Goal: Transaction & Acquisition: Book appointment/travel/reservation

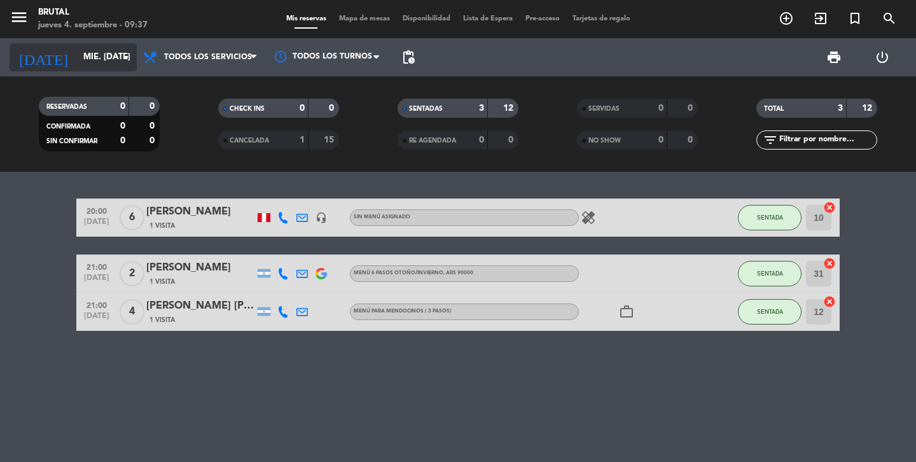
click at [77, 59] on input "mié. [DATE]" at bounding box center [133, 57] width 112 height 23
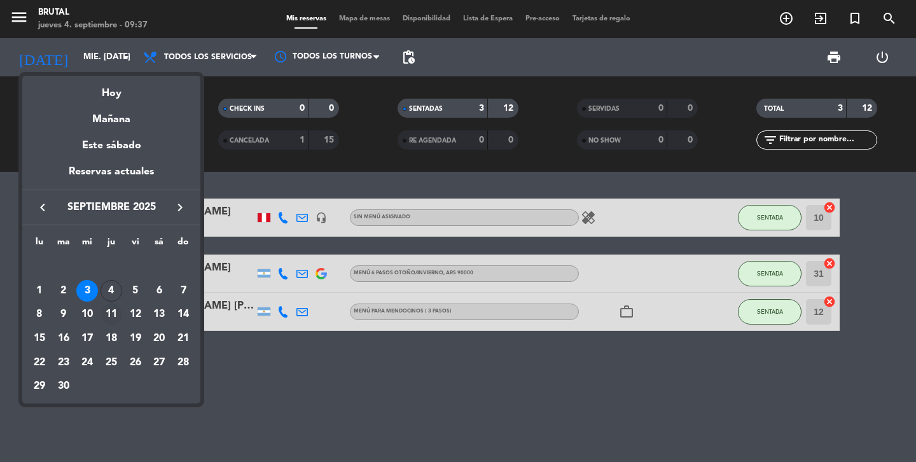
click at [111, 316] on div "11" at bounding box center [112, 315] width 22 height 22
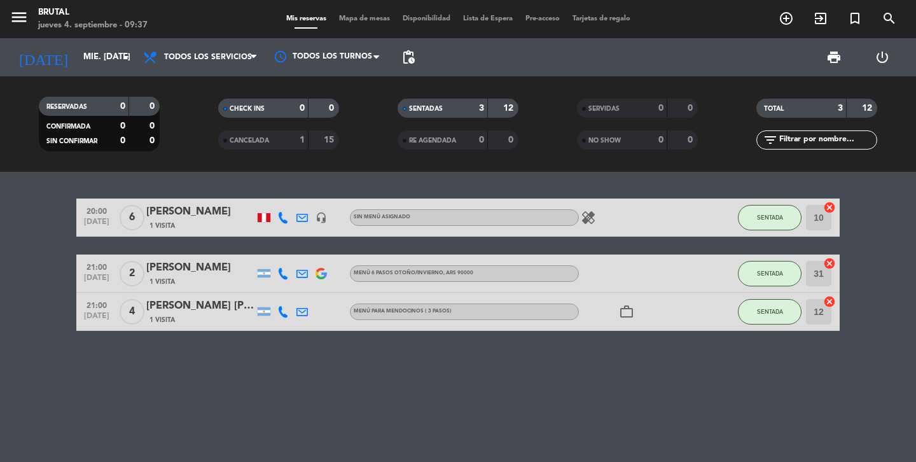
type input "[DEMOGRAPHIC_DATA] [DATE]"
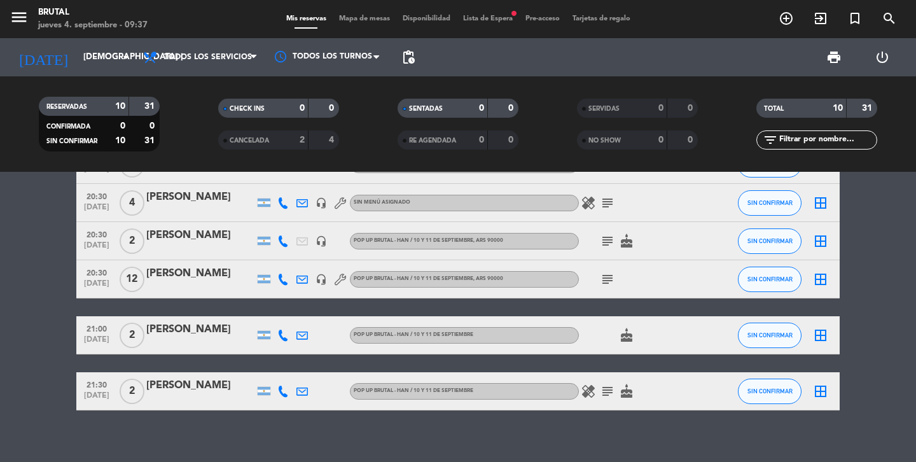
scroll to position [235, 0]
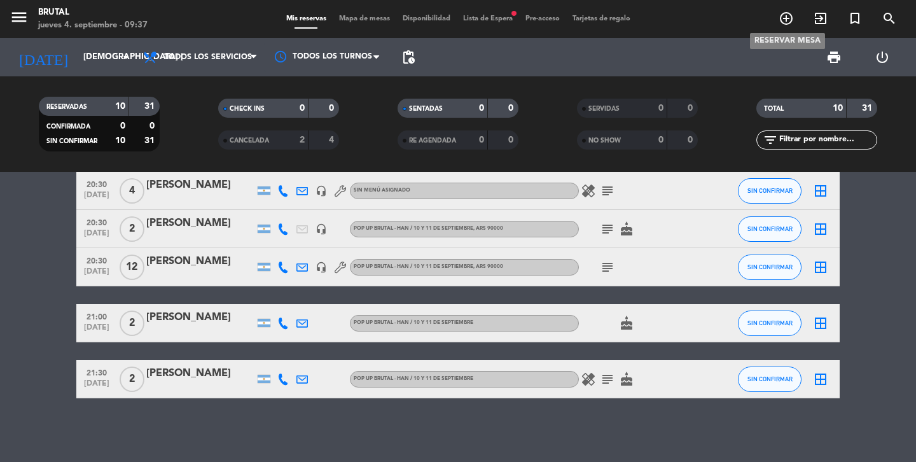
click at [788, 19] on icon "add_circle_outline" at bounding box center [786, 18] width 15 height 15
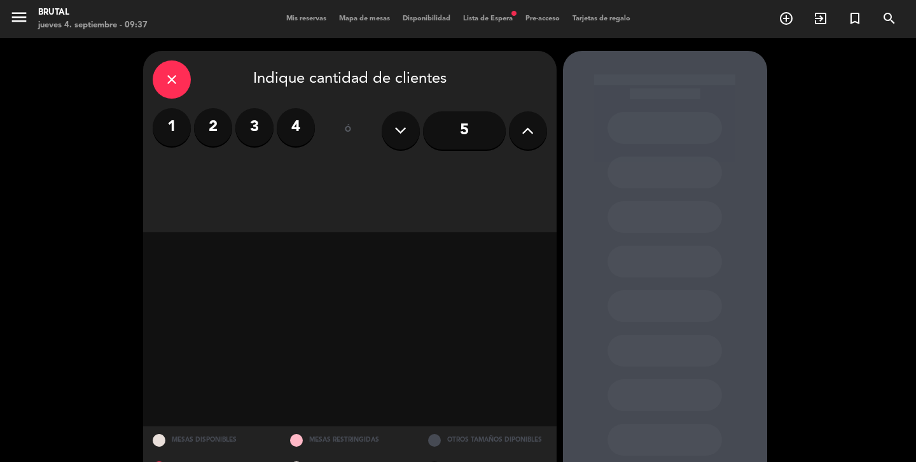
click at [209, 126] on label "2" at bounding box center [213, 127] width 38 height 38
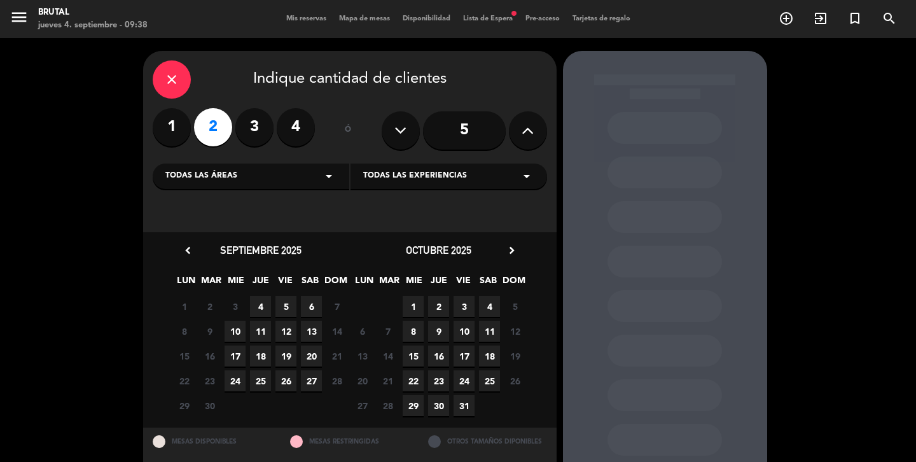
click at [263, 332] on span "11" at bounding box center [260, 331] width 21 height 21
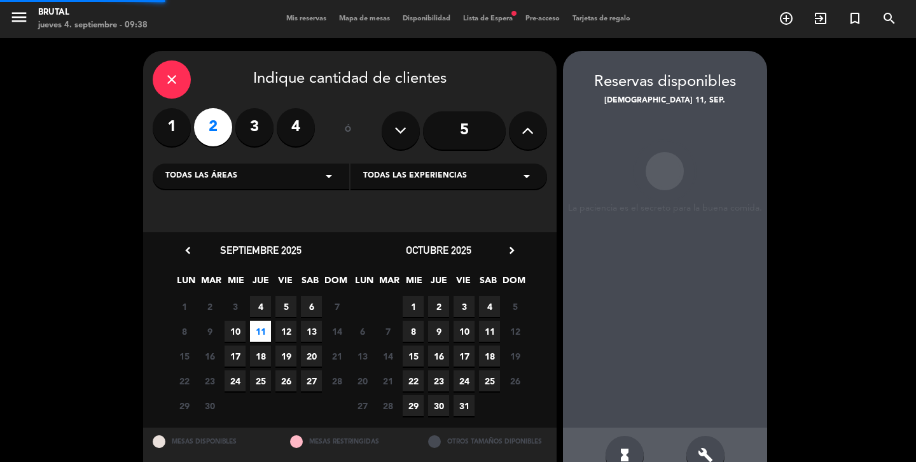
scroll to position [32, 0]
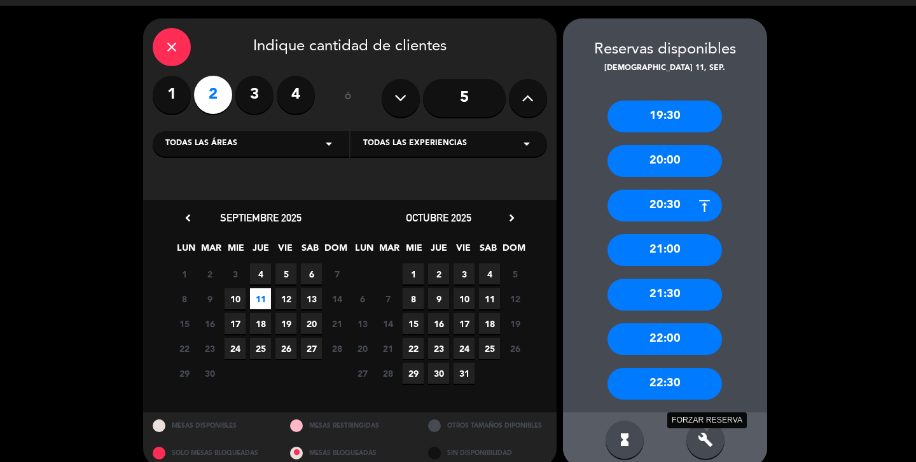
click at [708, 442] on icon "build" at bounding box center [705, 439] width 15 height 15
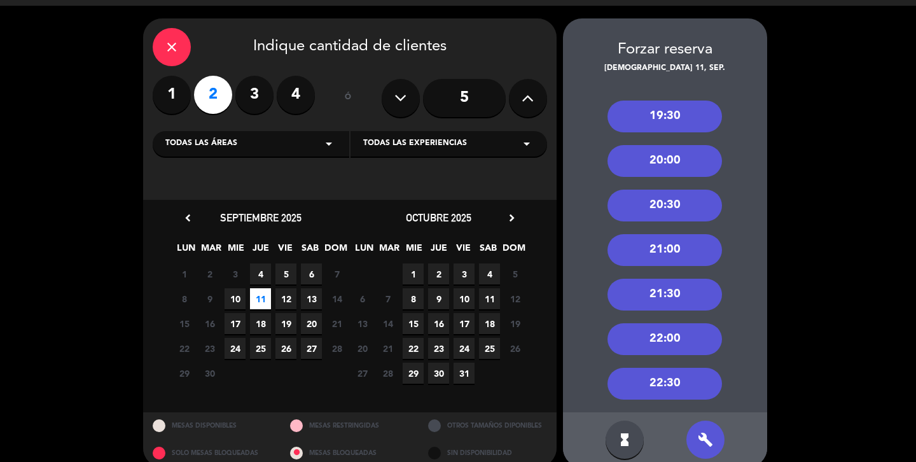
click at [675, 211] on div "20:30" at bounding box center [665, 206] width 115 height 32
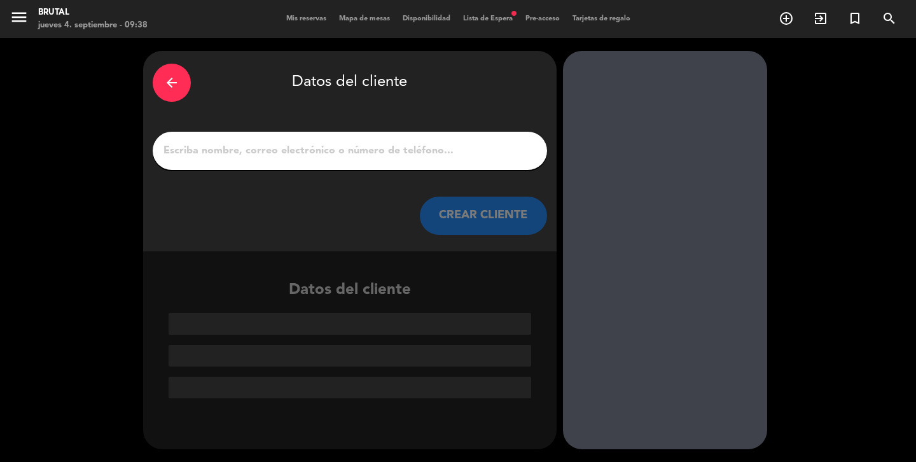
click at [363, 157] on input "1" at bounding box center [349, 151] width 375 height 18
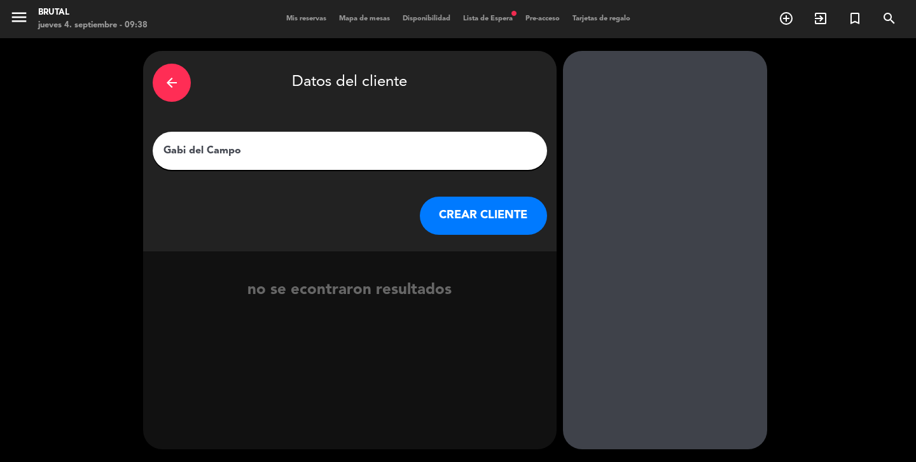
type input "Gabi del Campo"
click at [477, 225] on button "CREAR CLIENTE" at bounding box center [483, 216] width 127 height 38
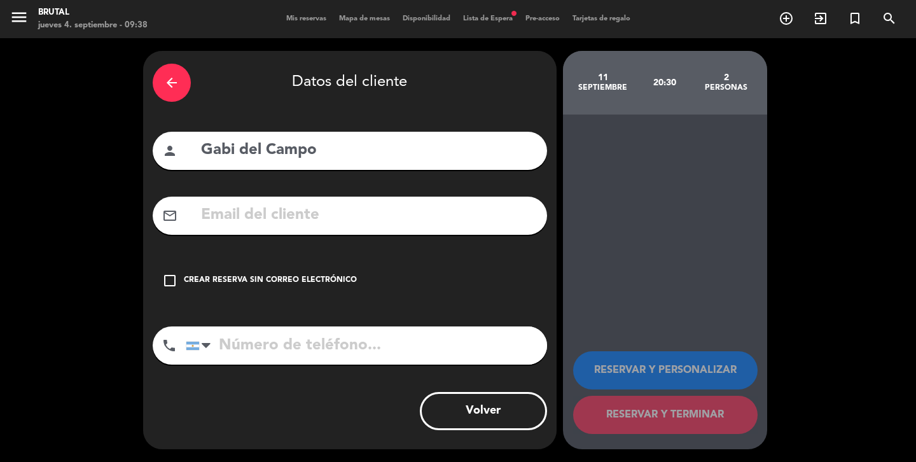
click at [324, 218] on input "text" at bounding box center [369, 215] width 338 height 26
type input "2616117030"
click at [390, 344] on input "tel" at bounding box center [366, 345] width 361 height 38
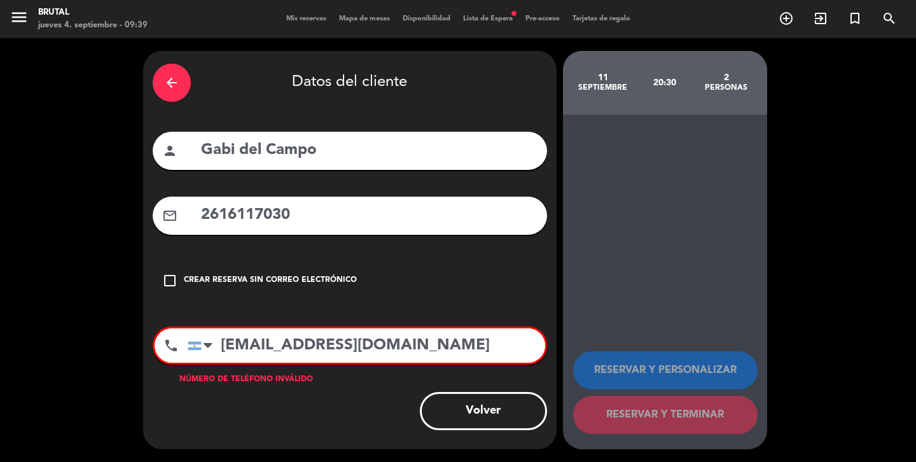
type input "[EMAIL_ADDRESS][DOMAIN_NAME]"
click at [395, 276] on div "check_box_outline_blank Crear reserva sin correo electrónico" at bounding box center [350, 281] width 395 height 38
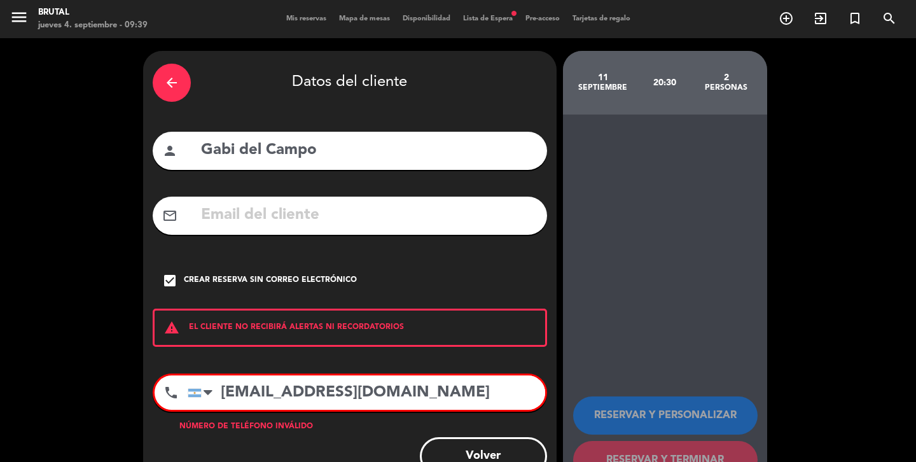
scroll to position [45, 0]
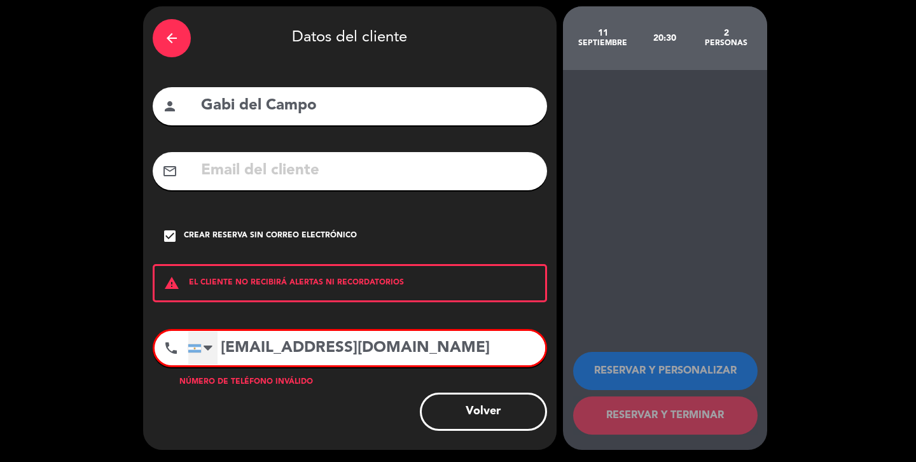
drag, startPoint x: 468, startPoint y: 349, endPoint x: 194, endPoint y: 337, distance: 273.9
click at [194, 337] on div "[GEOGRAPHIC_DATA] +1 [GEOGRAPHIC_DATA] +44 [GEOGRAPHIC_DATA] ([GEOGRAPHIC_DATA]…" at bounding box center [367, 348] width 358 height 34
click at [484, 414] on button "Volver" at bounding box center [483, 412] width 127 height 38
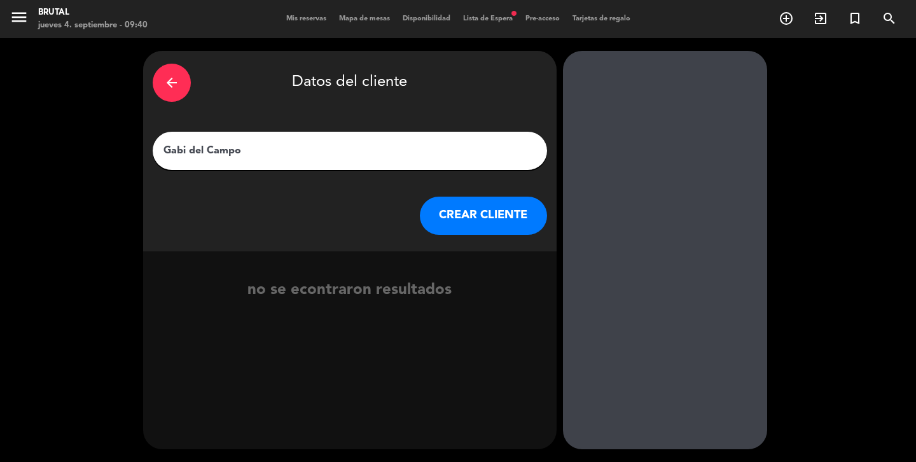
click at [473, 218] on button "CREAR CLIENTE" at bounding box center [483, 216] width 127 height 38
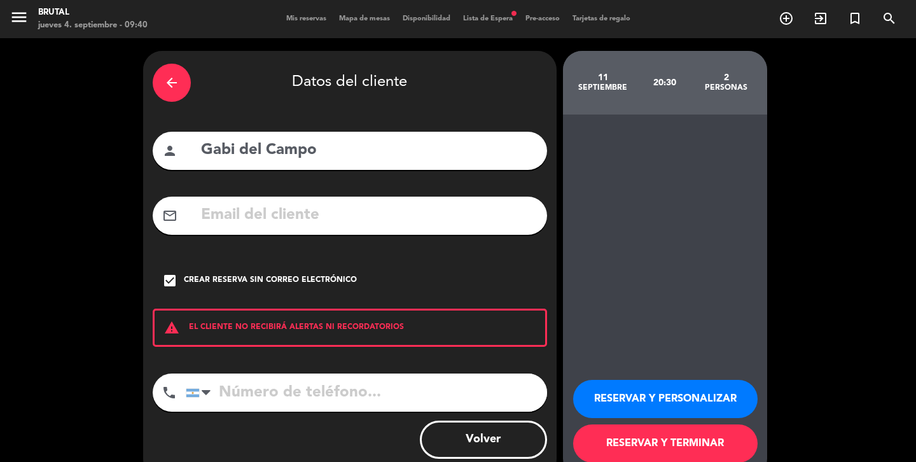
click at [167, 286] on icon "check_box" at bounding box center [169, 280] width 15 height 15
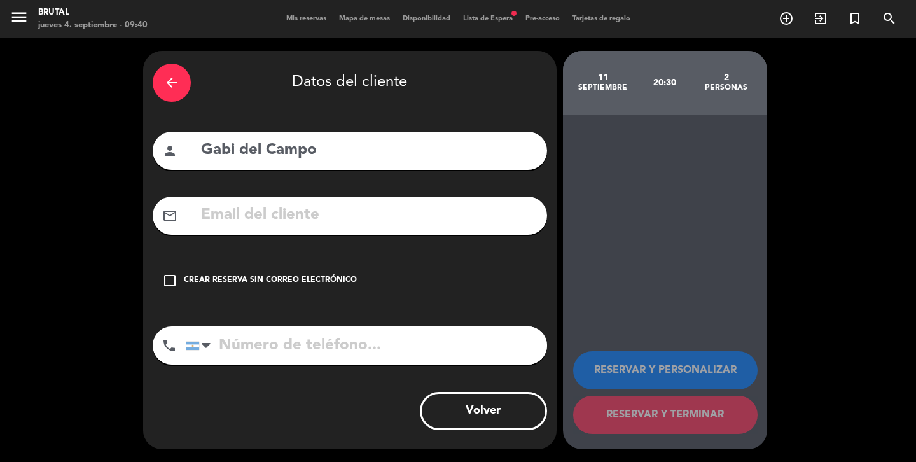
click at [284, 218] on input "text" at bounding box center [369, 215] width 338 height 26
paste input "[EMAIL_ADDRESS][DOMAIN_NAME]"
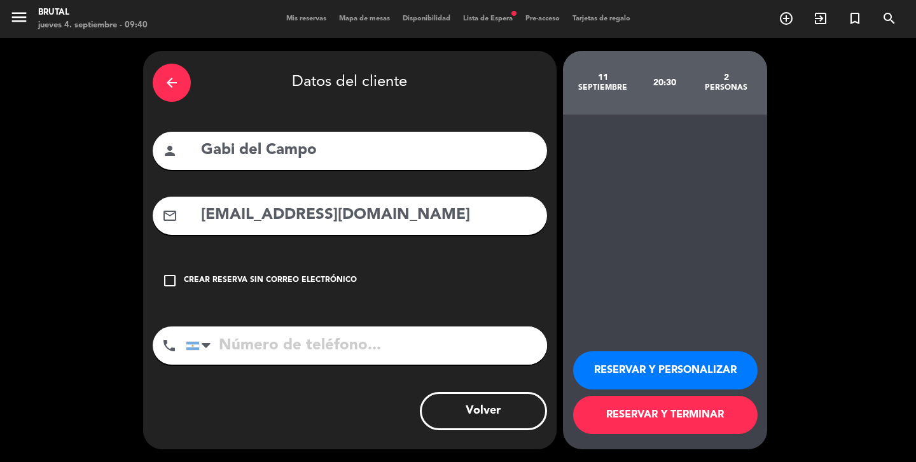
type input "[EMAIL_ADDRESS][DOMAIN_NAME]"
click at [314, 348] on input "tel" at bounding box center [366, 345] width 361 height 38
type input "2616117030"
click at [669, 363] on button "RESERVAR Y PERSONALIZAR" at bounding box center [665, 370] width 185 height 38
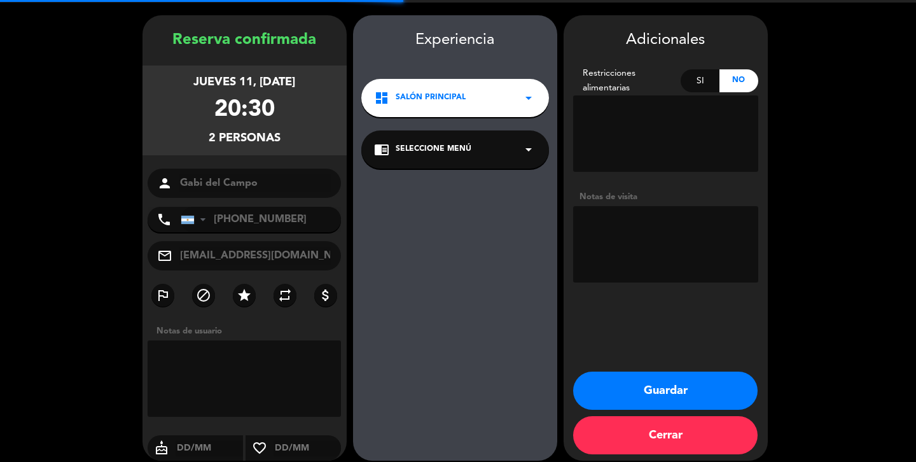
scroll to position [47, 0]
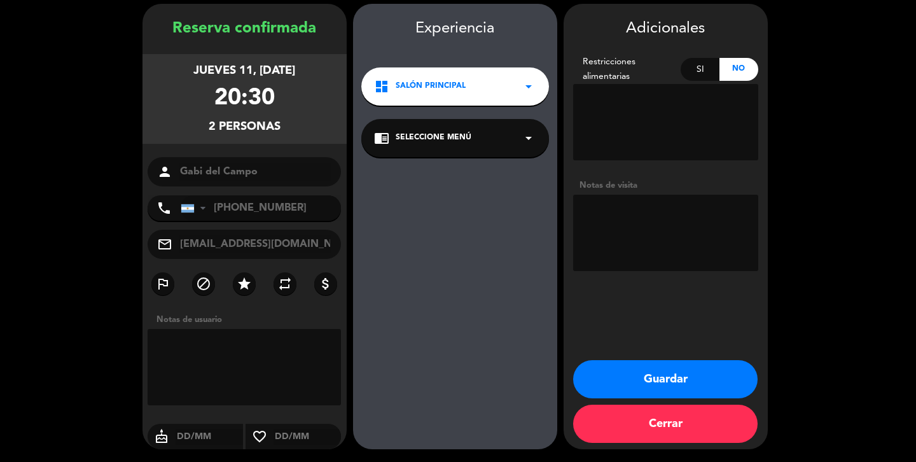
click at [497, 137] on div "chrome_reader_mode Seleccione Menú arrow_drop_down" at bounding box center [455, 138] width 188 height 38
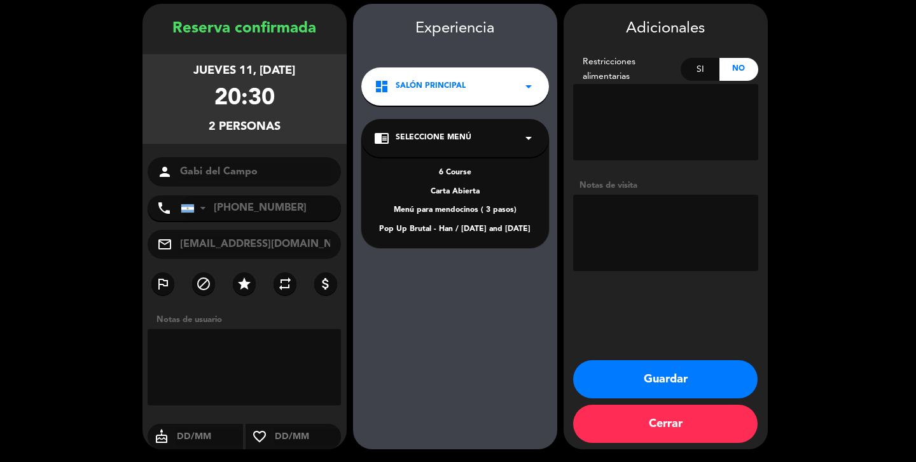
click at [456, 232] on div "Pop Up Brutal - Han / [DATE] and [DATE]" at bounding box center [455, 229] width 162 height 13
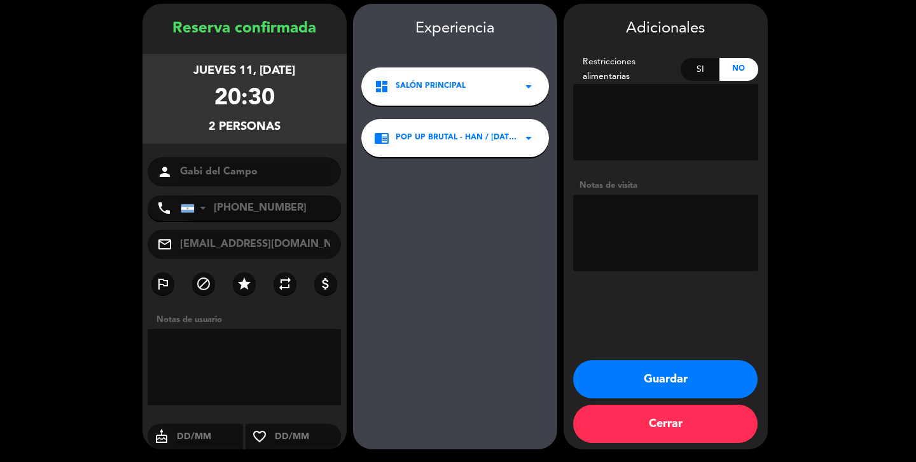
click at [651, 383] on button "Guardar" at bounding box center [665, 379] width 185 height 38
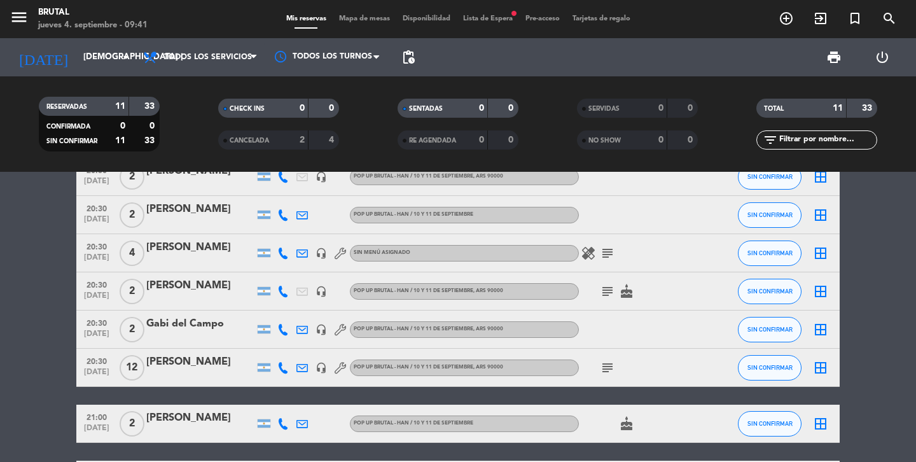
scroll to position [174, 0]
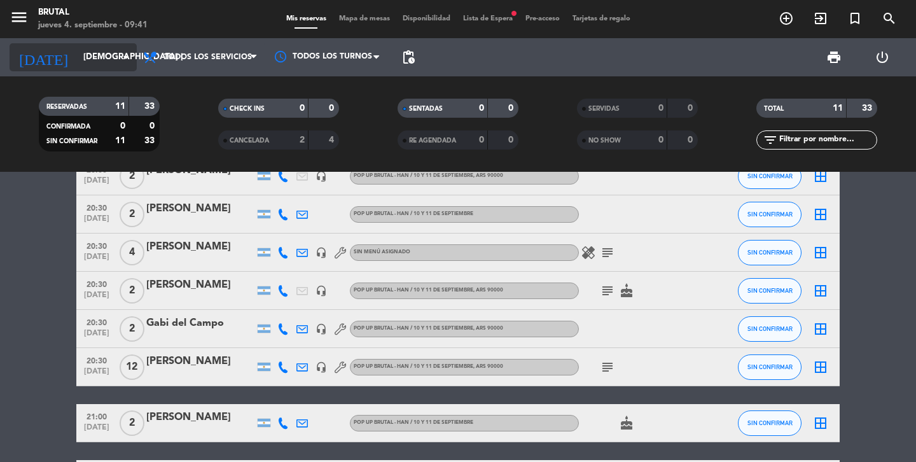
click at [95, 56] on input "[DEMOGRAPHIC_DATA] [DATE]" at bounding box center [133, 57] width 112 height 23
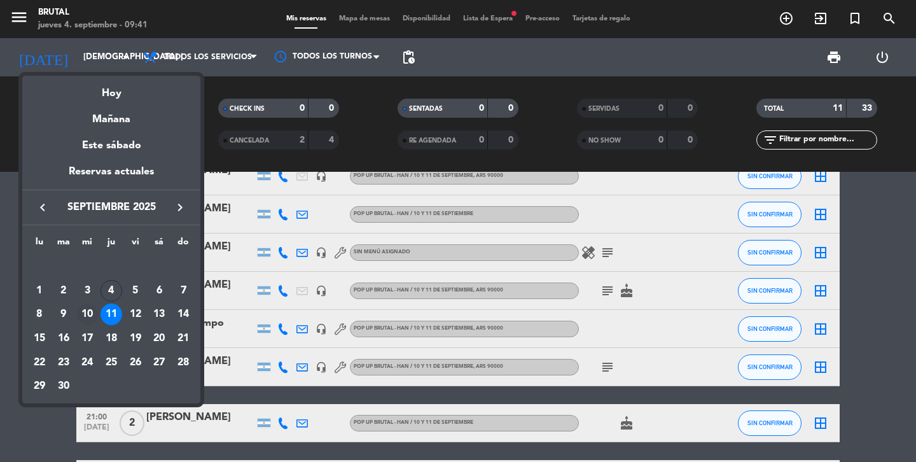
click at [87, 316] on div "10" at bounding box center [87, 315] width 22 height 22
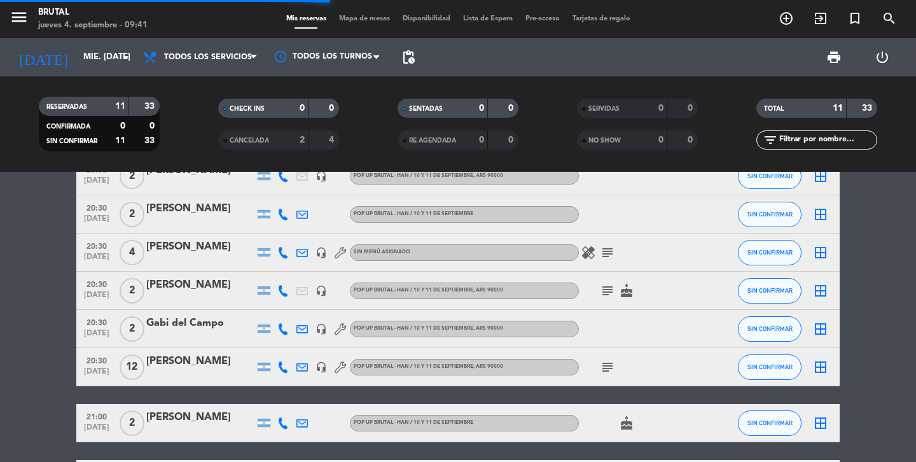
scroll to position [0, 0]
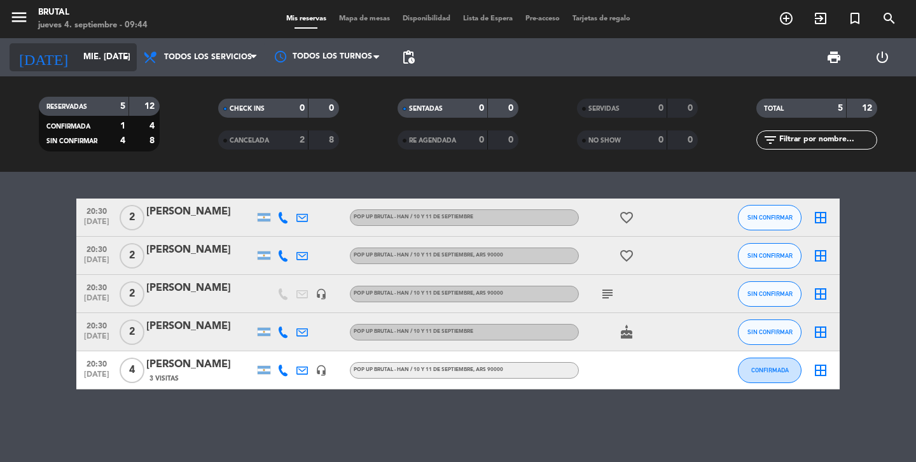
click at [101, 54] on input "mié. [DATE]" at bounding box center [133, 57] width 112 height 23
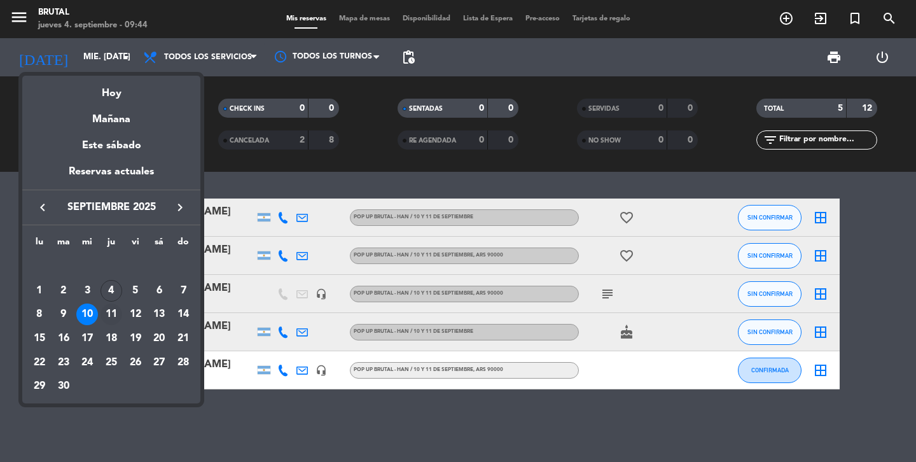
click at [113, 316] on div "11" at bounding box center [112, 315] width 22 height 22
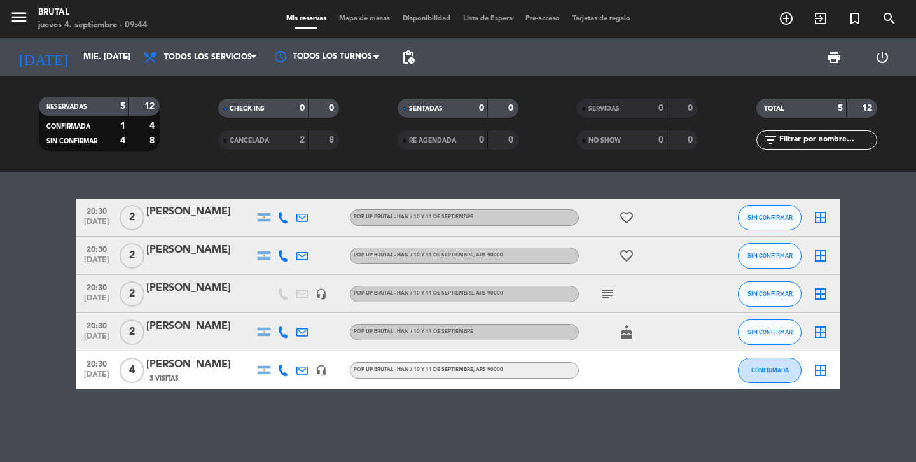
type input "[DEMOGRAPHIC_DATA] [DATE]"
